Goal: Task Accomplishment & Management: Complete application form

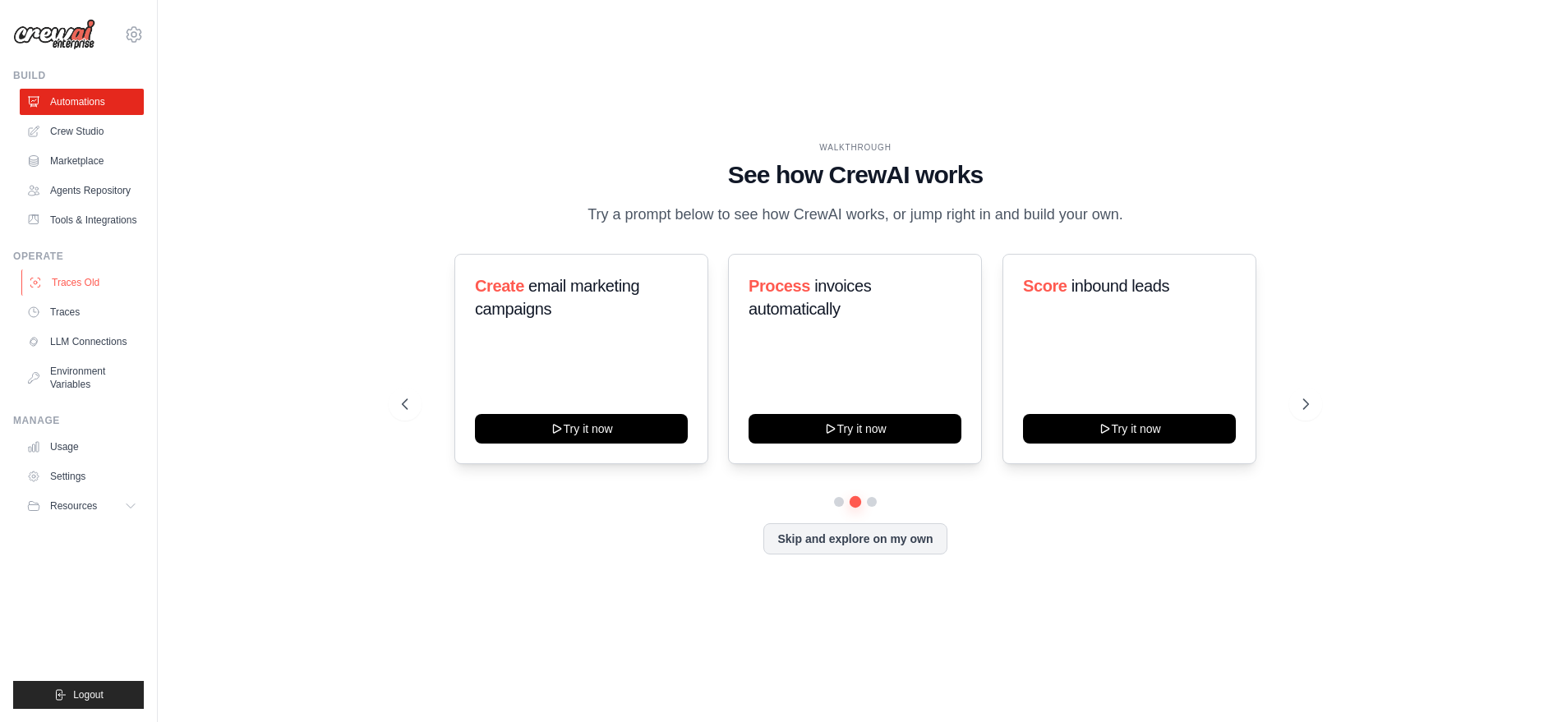
click at [90, 284] on link "Traces Old" at bounding box center [83, 283] width 124 height 26
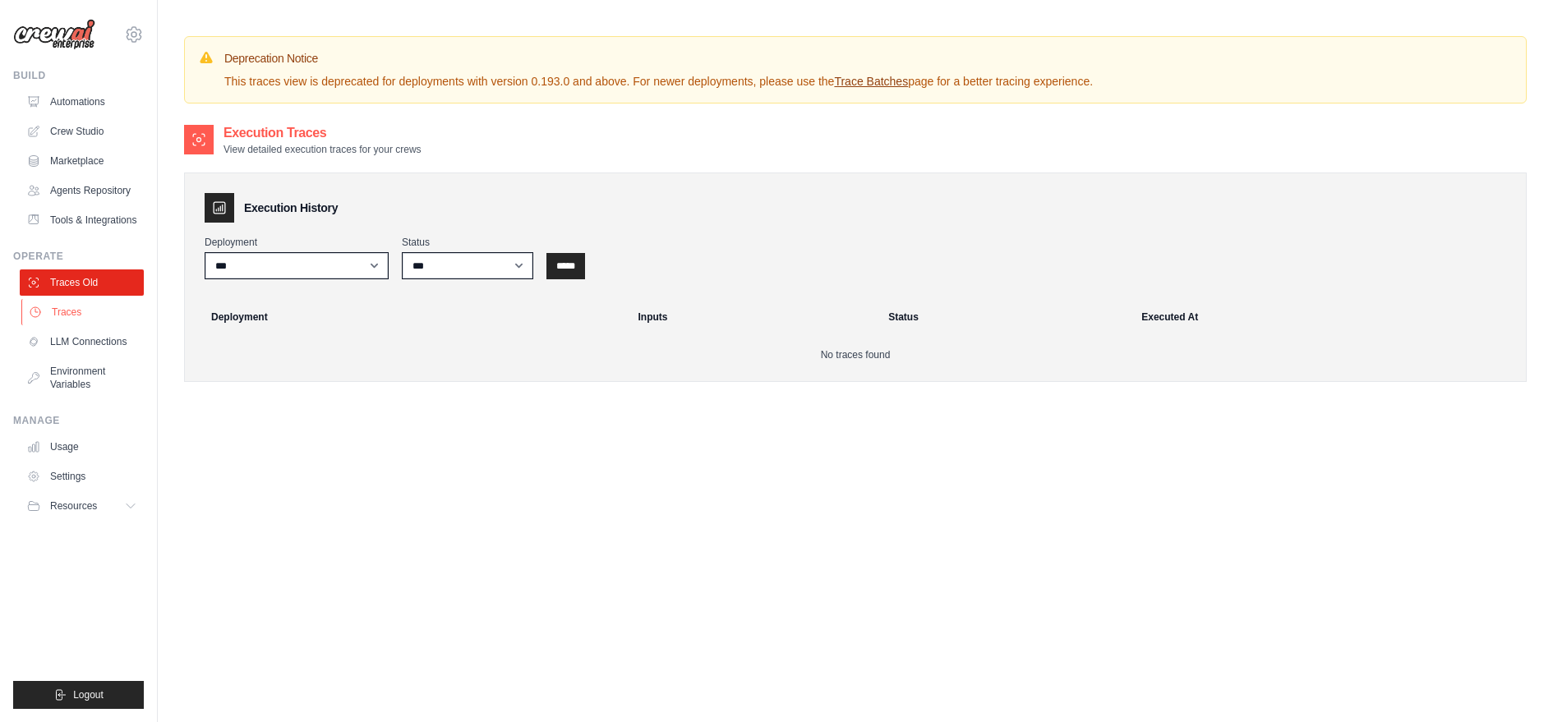
click at [67, 313] on link "Traces" at bounding box center [83, 312] width 124 height 26
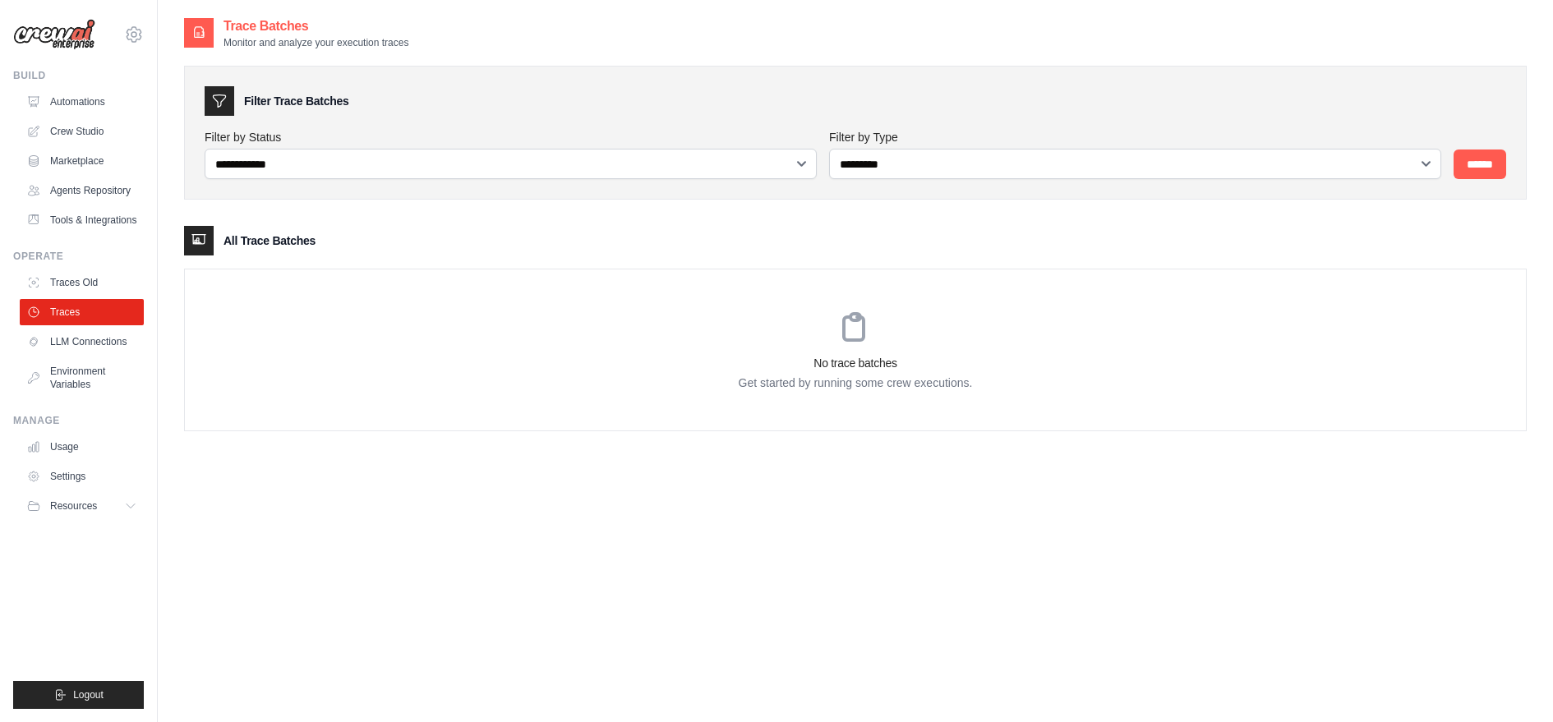
click at [256, 179] on div "**********" at bounding box center [855, 133] width 1343 height 134
click at [102, 270] on link "Traces Old" at bounding box center [83, 283] width 124 height 26
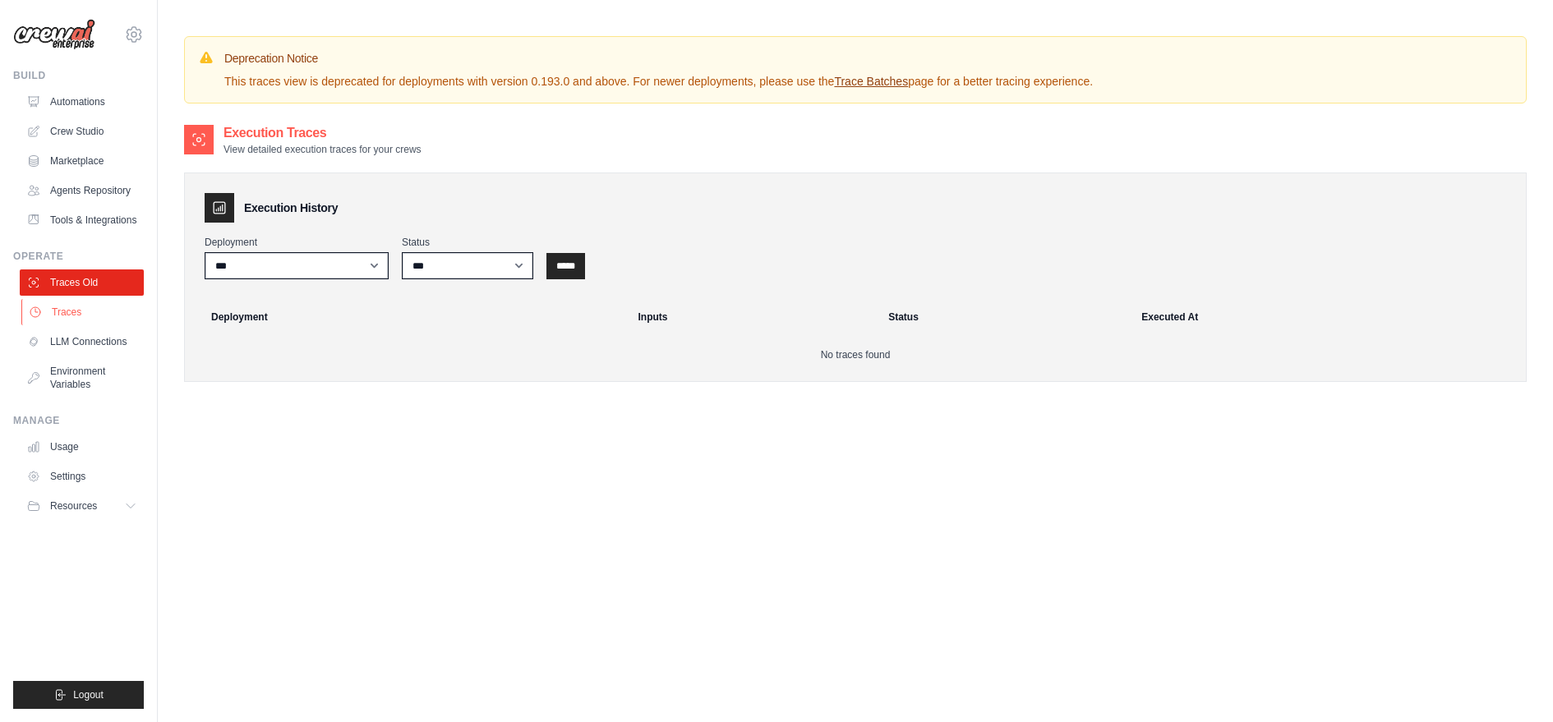
click at [103, 308] on link "Traces" at bounding box center [83, 312] width 124 height 26
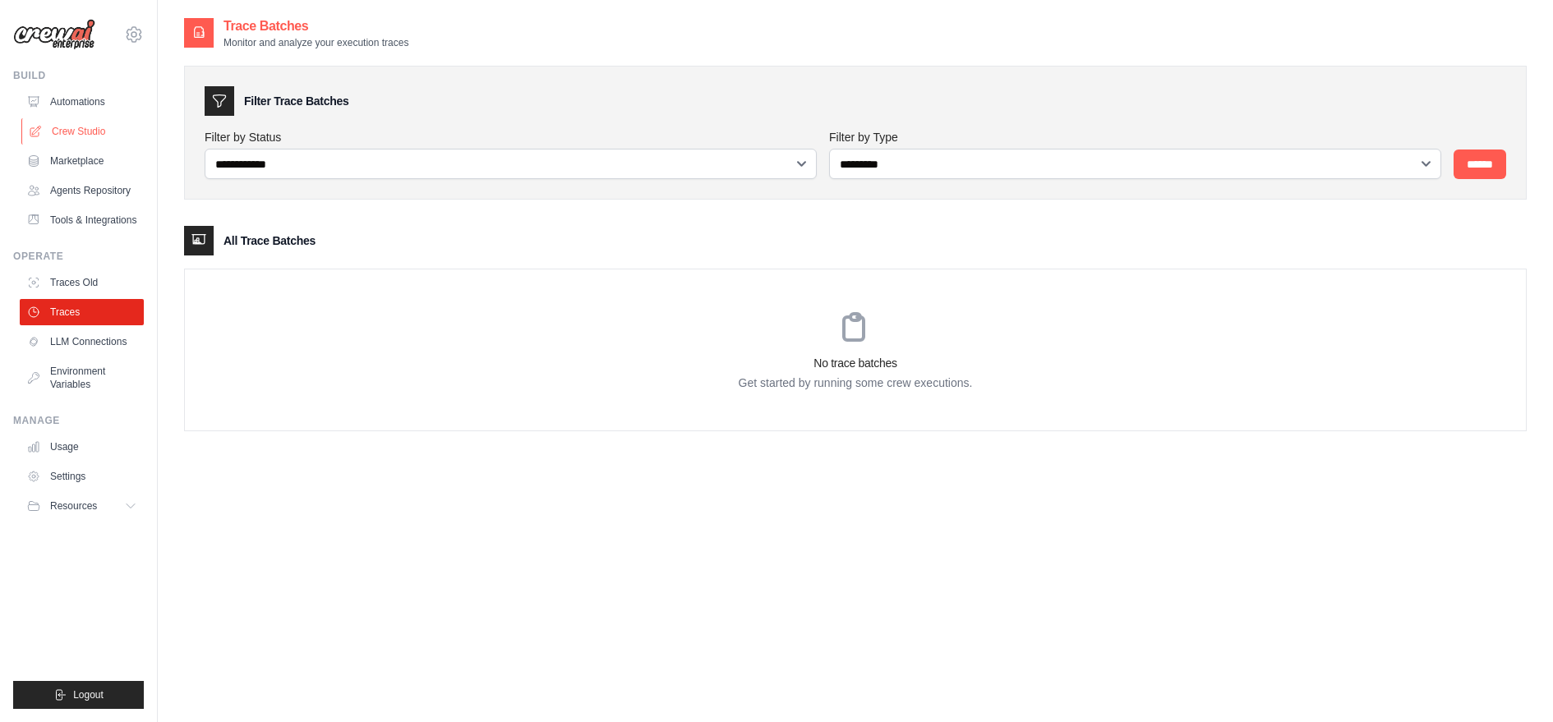
click at [64, 127] on link "Crew Studio" at bounding box center [83, 131] width 124 height 26
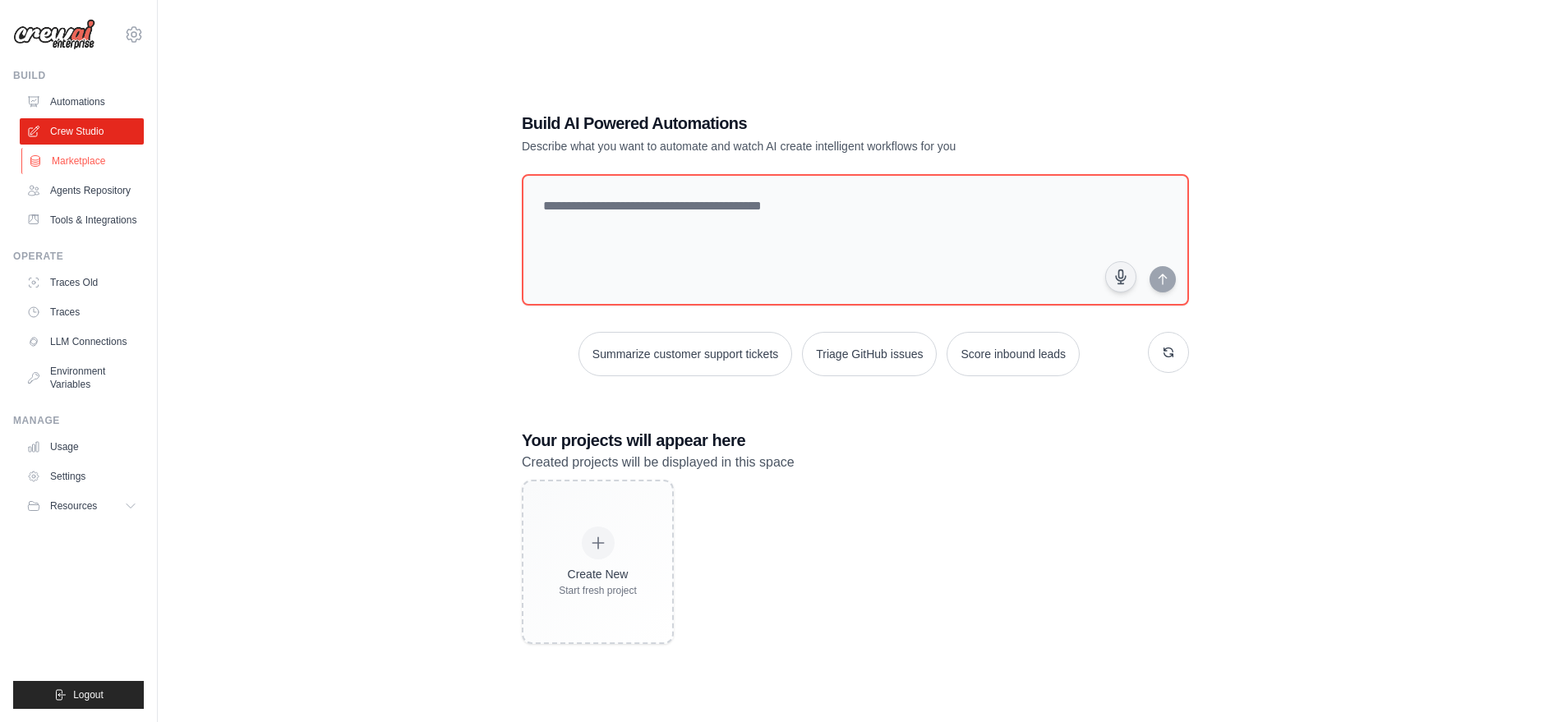
click at [62, 169] on link "Marketplace" at bounding box center [83, 161] width 124 height 26
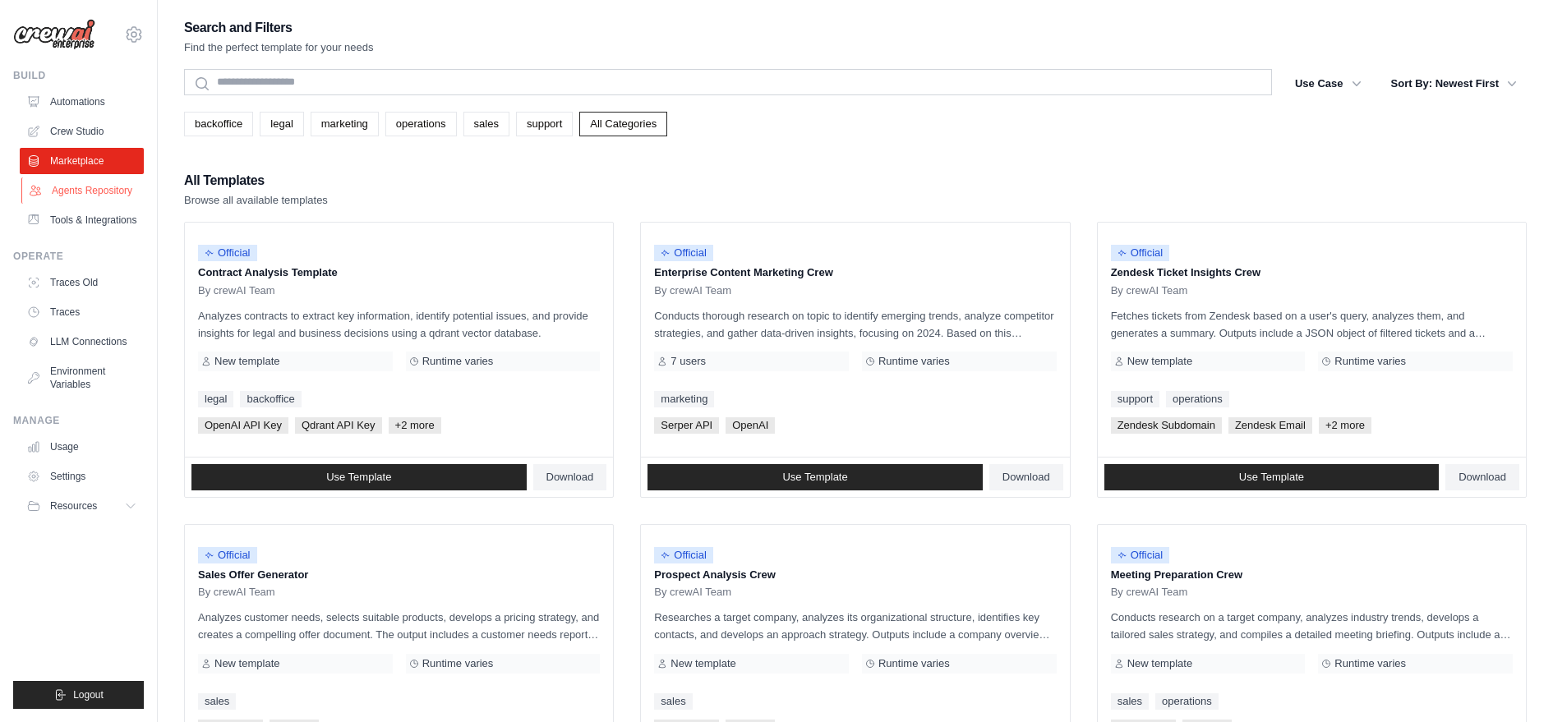
click at [66, 191] on link "Agents Repository" at bounding box center [83, 190] width 124 height 26
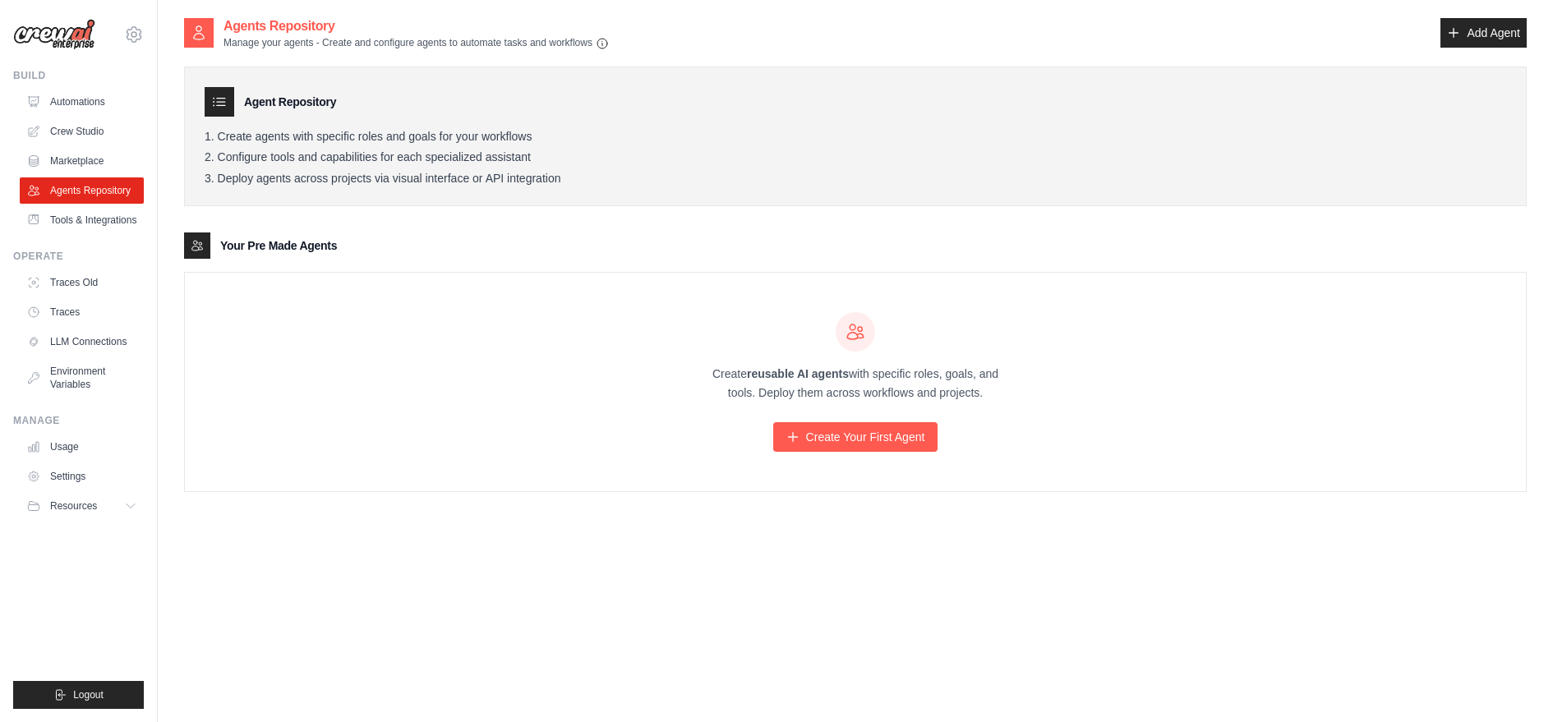
click at [319, 173] on li "Deploy agents across projects via visual interface or API integration" at bounding box center [856, 179] width 1302 height 15
click at [1472, 35] on link "Add Agent" at bounding box center [1484, 33] width 86 height 30
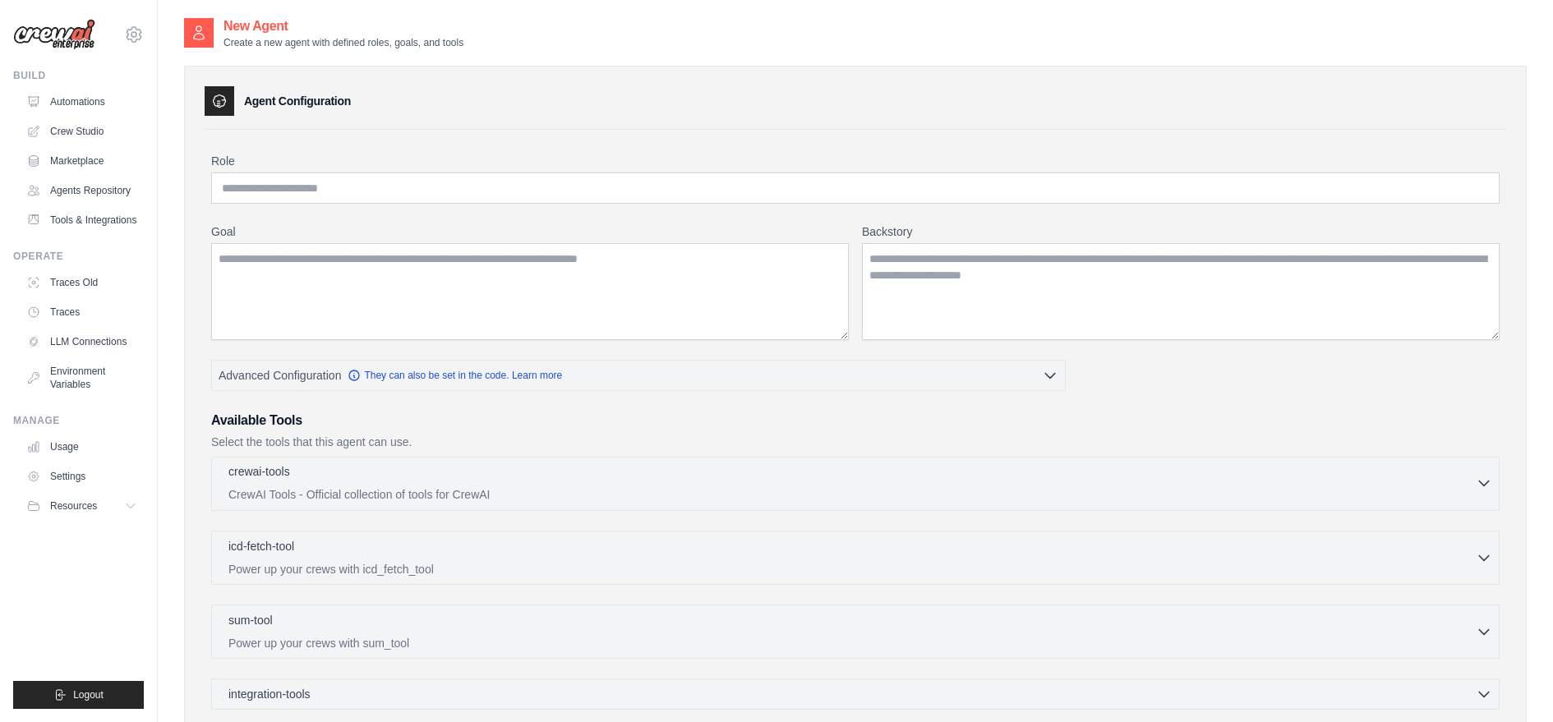
click at [373, 482] on div "crewai-tools 0 selected CrewAI Tools - Official collection of tools for CrewAI" at bounding box center [851, 482] width 1247 height 39
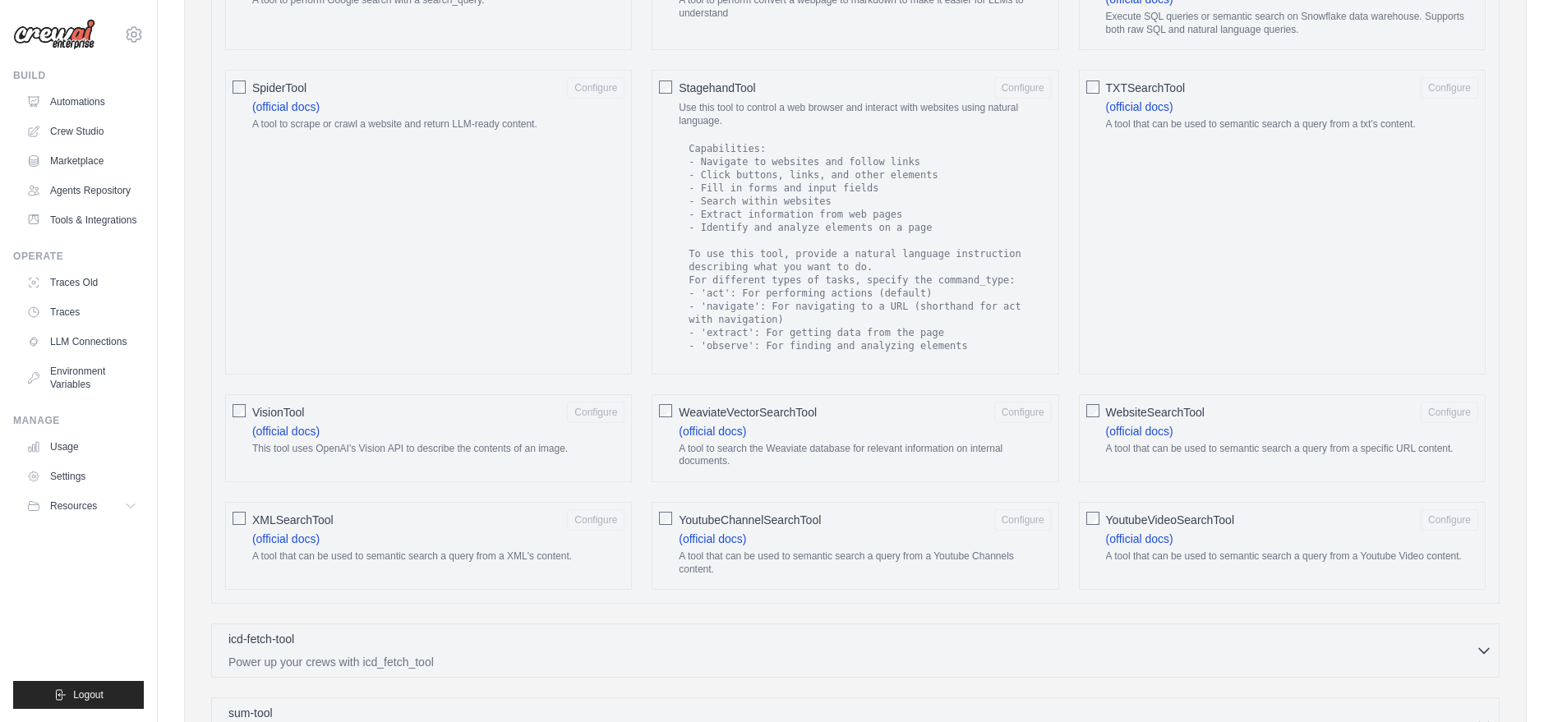
scroll to position [2298, 0]
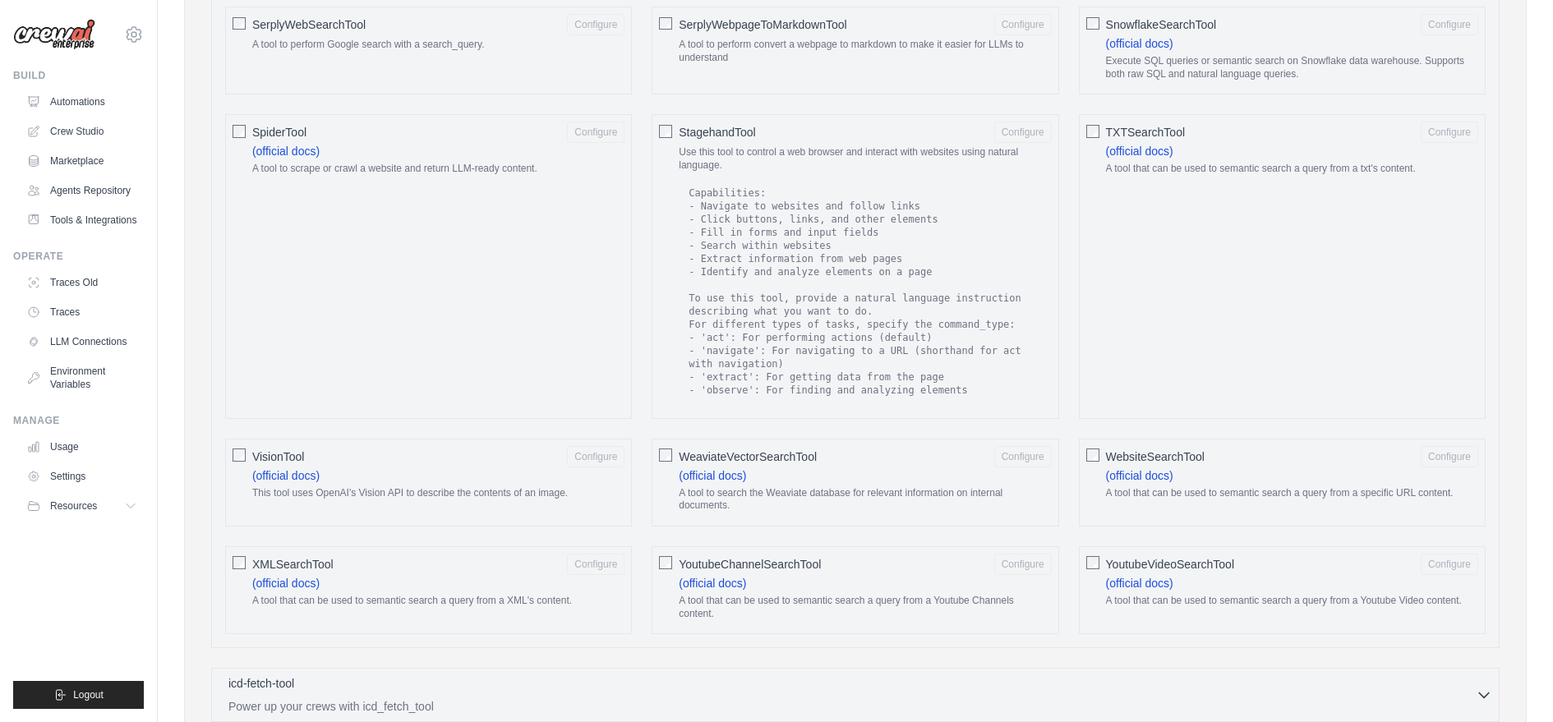
click at [692, 124] on span "StagehandTool" at bounding box center [717, 132] width 76 height 16
click at [689, 124] on span "StagehandTool" at bounding box center [717, 132] width 76 height 16
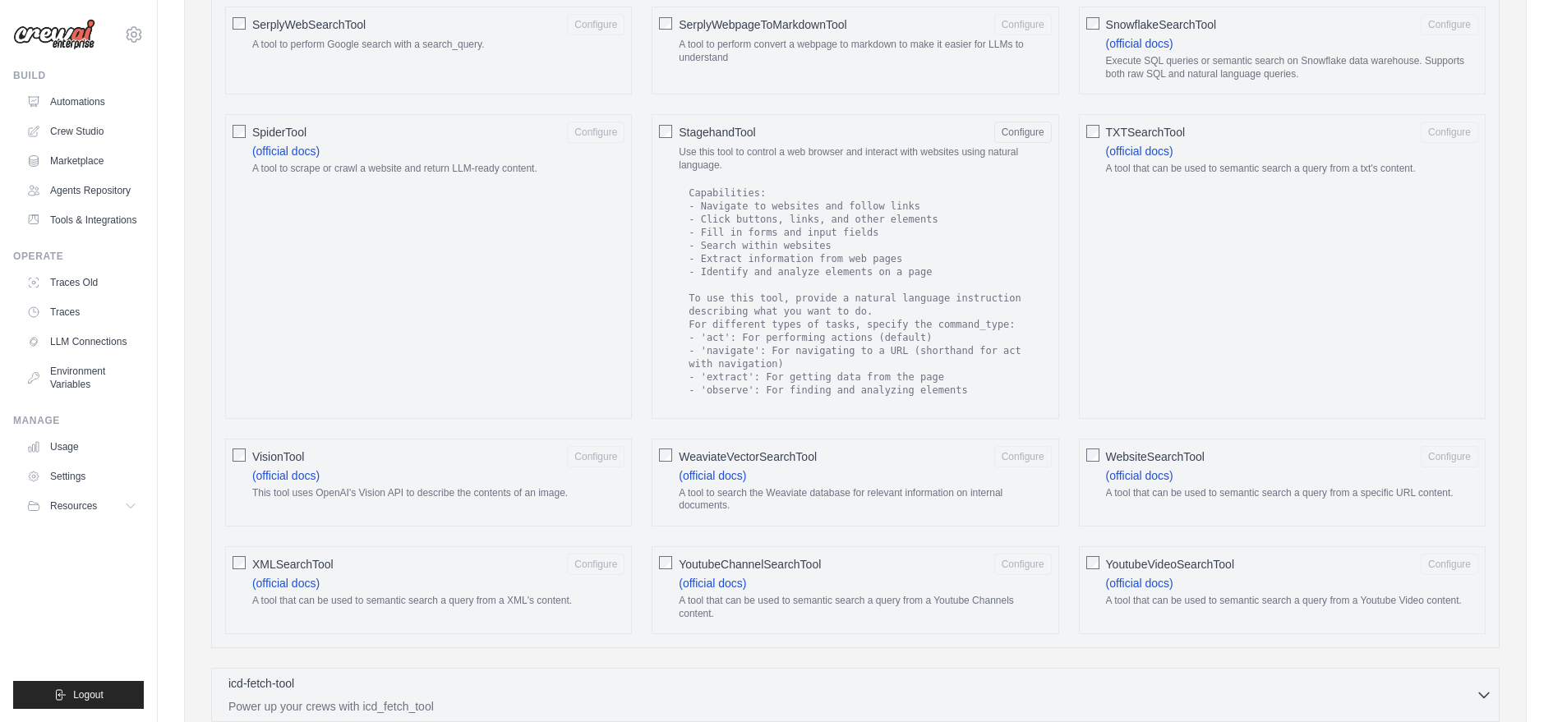
click at [721, 124] on span "StagehandTool" at bounding box center [717, 132] width 76 height 16
copy span "StagehandTool"
click at [774, 221] on code "Capabilities: - Navigate to websites and follow links - Click buttons, links, a…" at bounding box center [864, 292] width 359 height 213
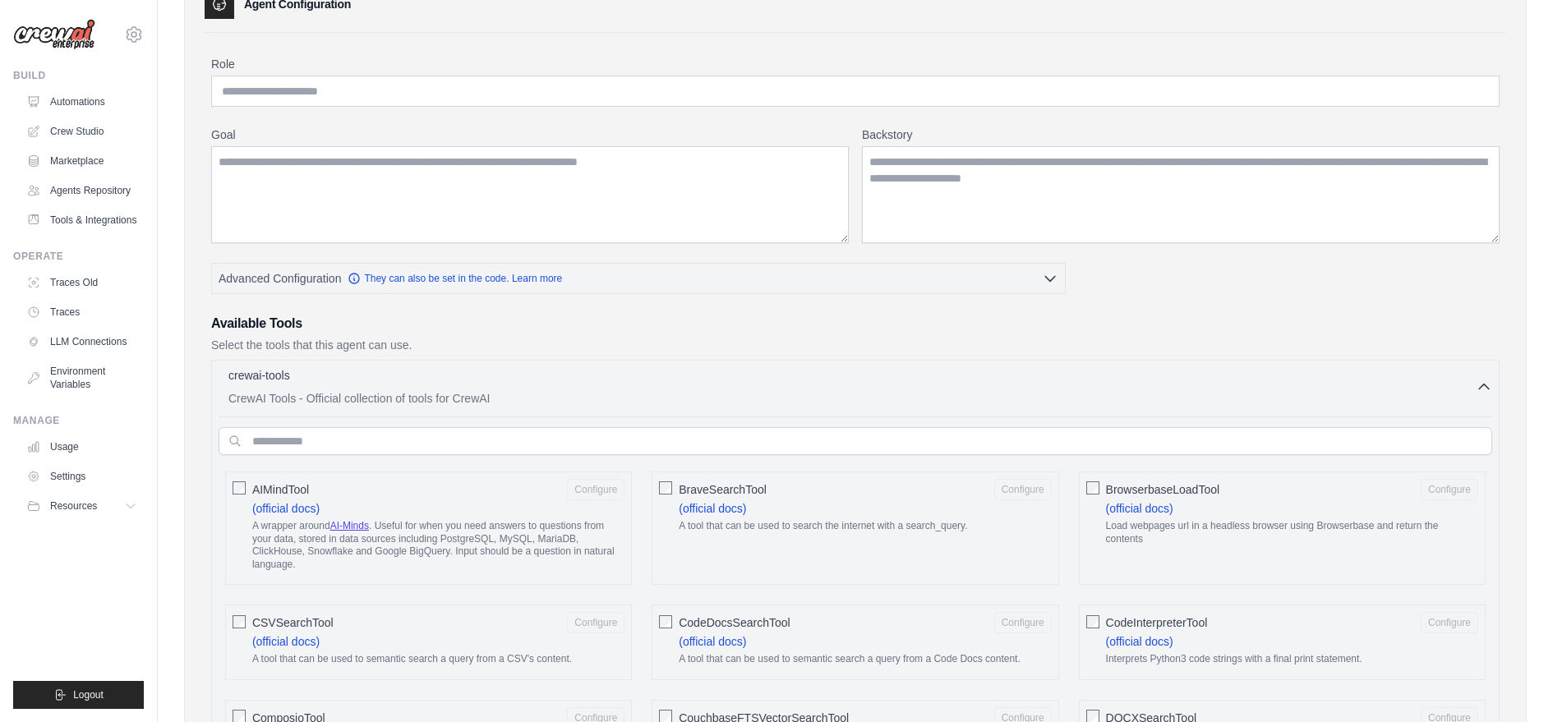
scroll to position [60, 0]
